Goal: Find specific page/section: Find specific page/section

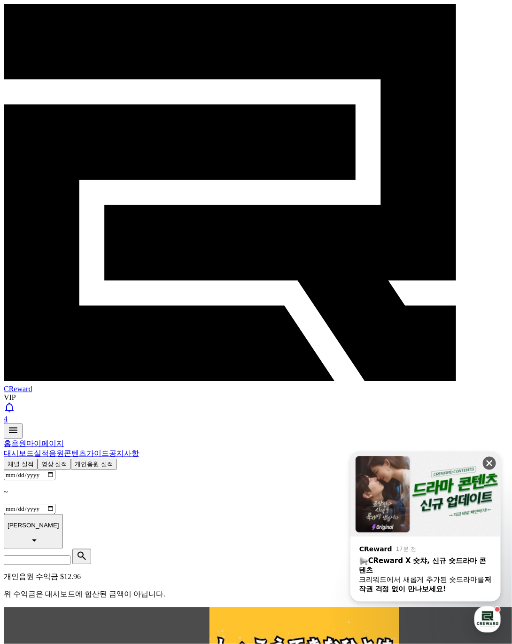
click at [490, 461] on icon at bounding box center [489, 462] width 9 height 9
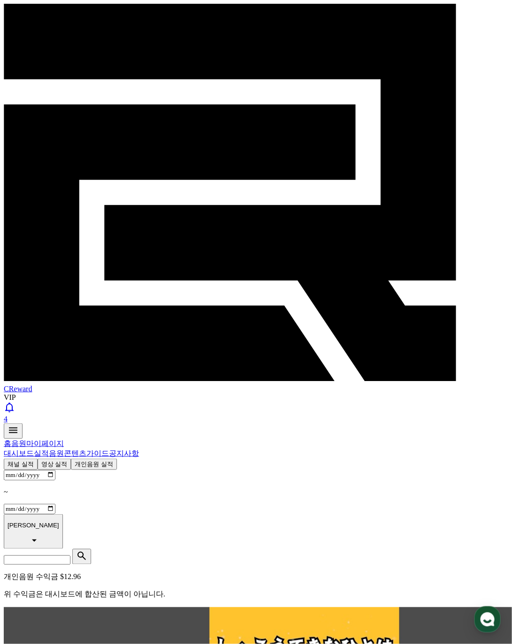
click at [71, 458] on button "영상 실적" at bounding box center [55, 463] width 34 height 11
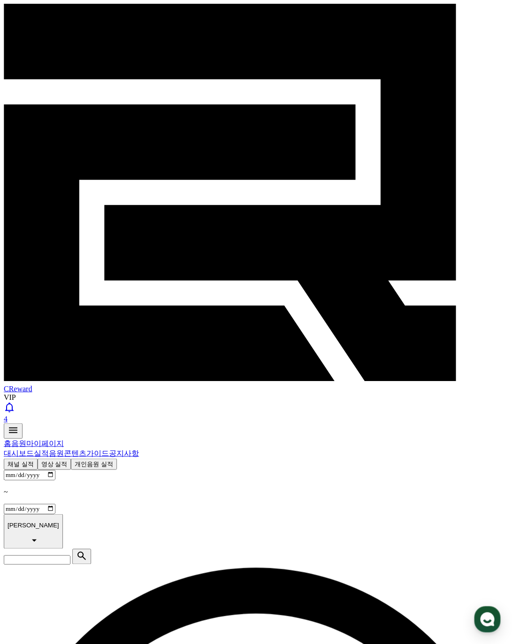
click at [117, 458] on button "개인음원 실적" at bounding box center [94, 463] width 46 height 11
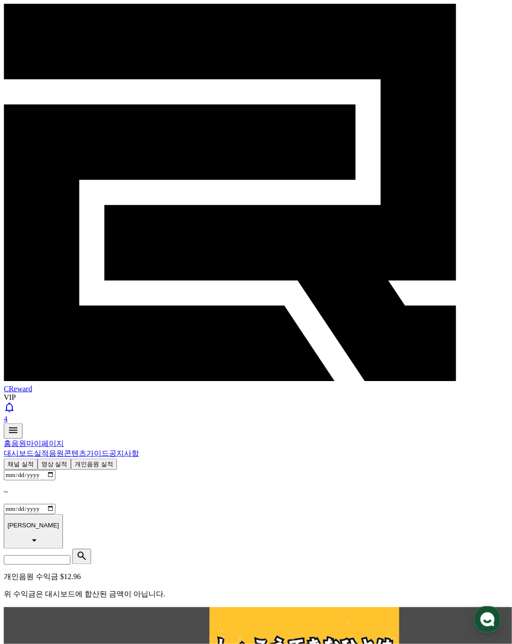
click at [32, 385] on span "CReward" at bounding box center [18, 389] width 28 height 8
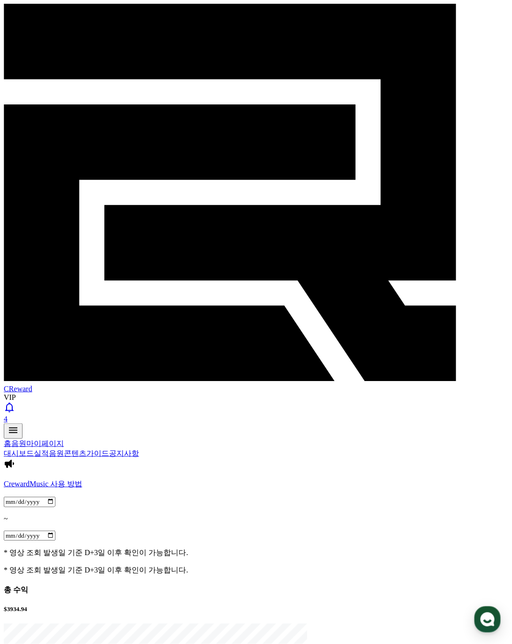
click at [49, 449] on link "실적" at bounding box center [41, 453] width 15 height 8
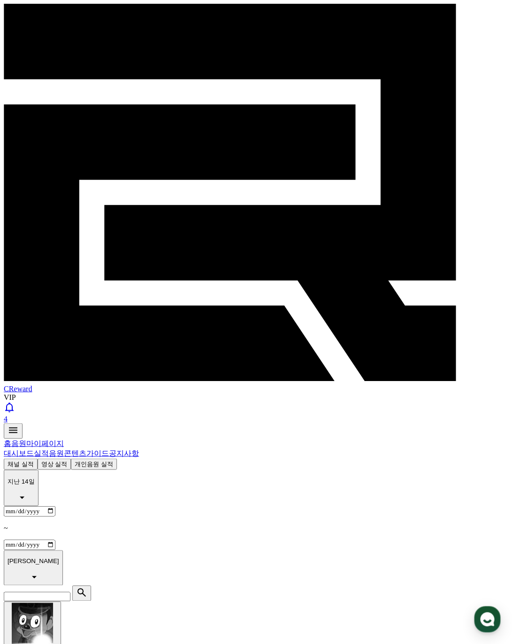
click at [117, 458] on button "개인음원 실적" at bounding box center [94, 463] width 46 height 11
